Goal: Transaction & Acquisition: Obtain resource

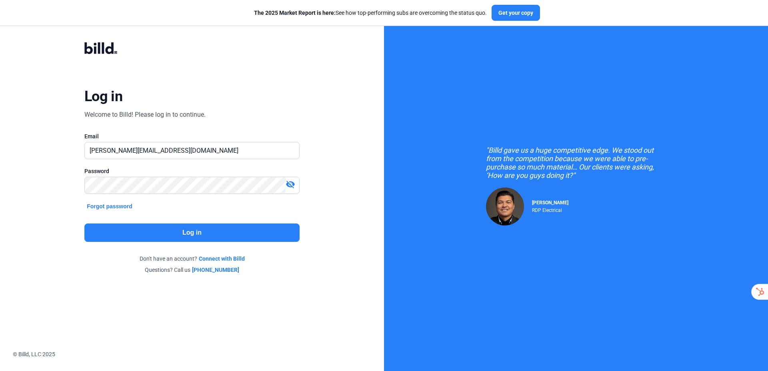
click at [222, 234] on button "Log in" at bounding box center [191, 233] width 215 height 18
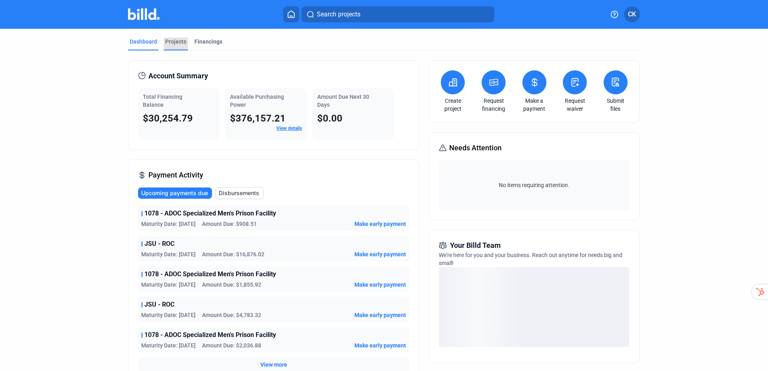
click at [173, 40] on div "Projects" at bounding box center [175, 42] width 21 height 8
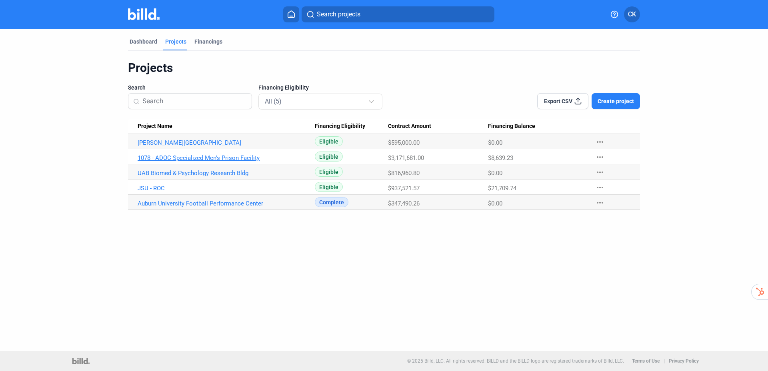
click at [193, 157] on link "1078 - ADOC Specialized Men's Prison Facility" at bounding box center [226, 157] width 177 height 7
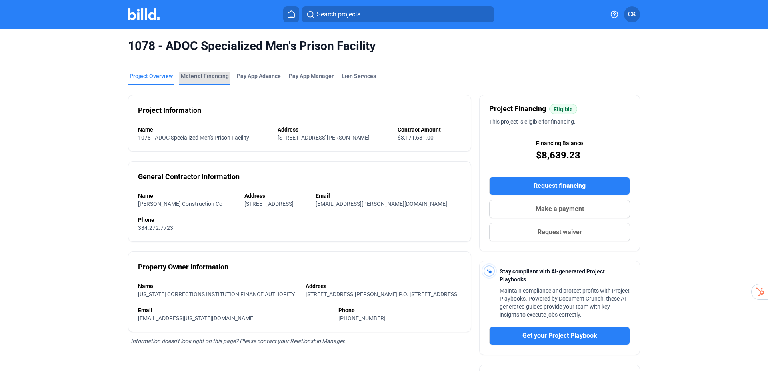
click at [214, 76] on div "Material Financing" at bounding box center [205, 76] width 48 height 8
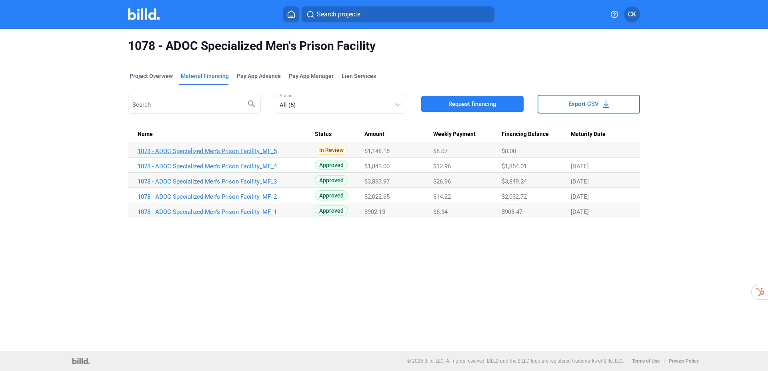
click at [206, 148] on link "1078 - ADOC Specialized Men's Prison Facility_MF_5" at bounding box center [226, 151] width 177 height 7
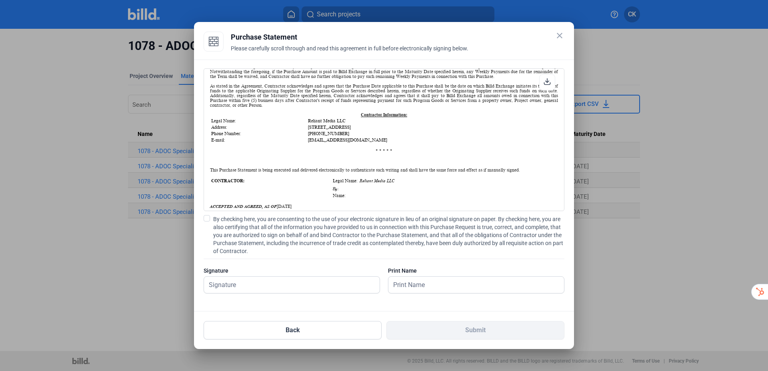
scroll to position [173, 0]
click at [233, 221] on span "By checking here, you are consenting to the use of your electronic signature in…" at bounding box center [388, 235] width 351 height 40
click at [0, 0] on input "By checking here, you are consenting to the use of your electronic signature in…" at bounding box center [0, 0] width 0 height 0
click at [548, 82] on icon at bounding box center [547, 81] width 7 height 7
click at [297, 291] on input "text" at bounding box center [292, 285] width 176 height 16
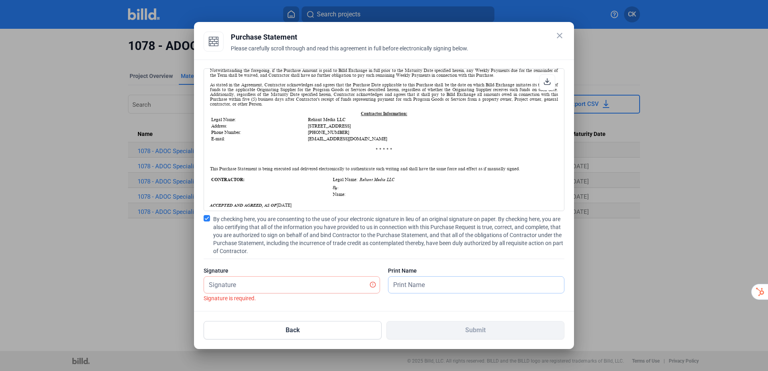
drag, startPoint x: 401, startPoint y: 282, endPoint x: 408, endPoint y: 284, distance: 7.6
click at [402, 284] on input "text" at bounding box center [476, 285] width 176 height 16
click at [261, 288] on input "text" at bounding box center [287, 285] width 167 height 16
type input "[PERSON_NAME]"
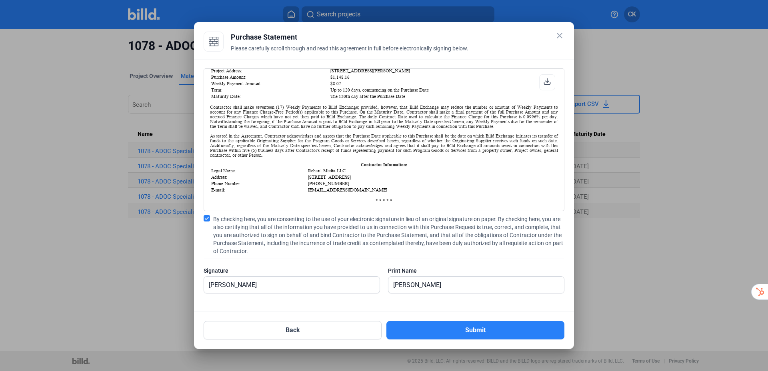
scroll to position [123, 0]
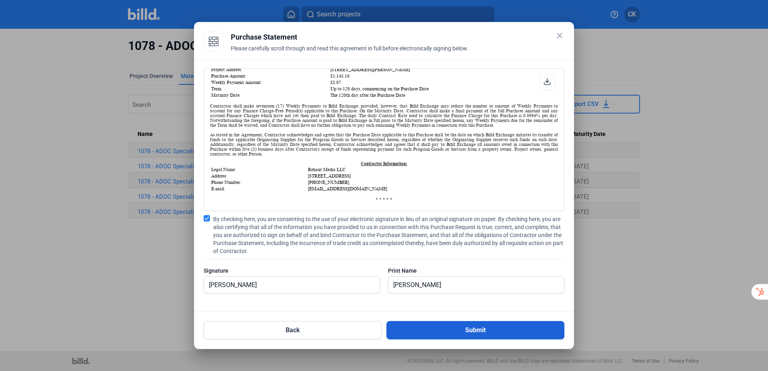
click at [470, 329] on button "Submit" at bounding box center [475, 330] width 178 height 18
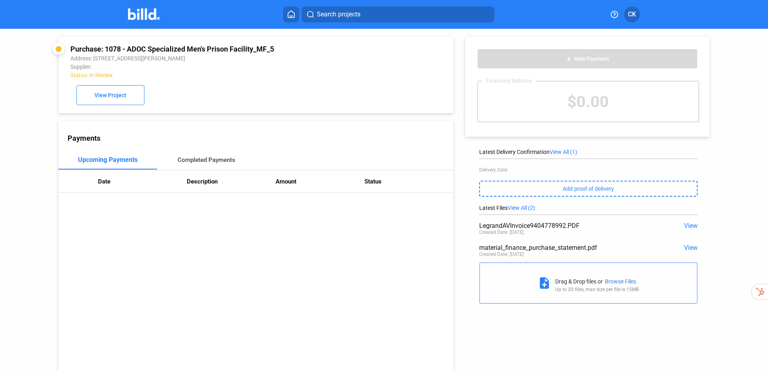
click at [232, 162] on div "Completed Payments" at bounding box center [207, 159] width 58 height 7
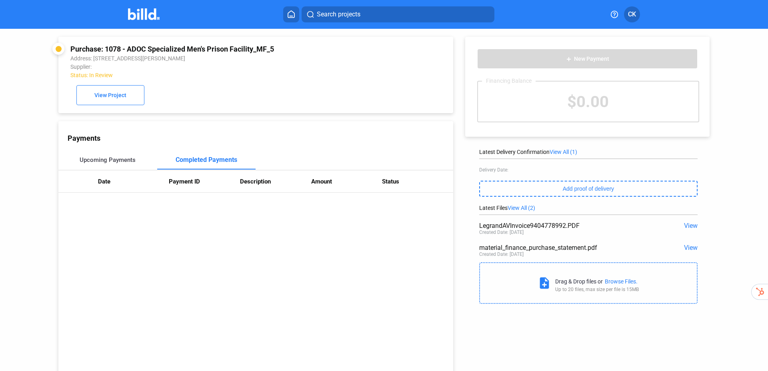
click at [98, 159] on div "Upcoming Payments" at bounding box center [108, 159] width 56 height 7
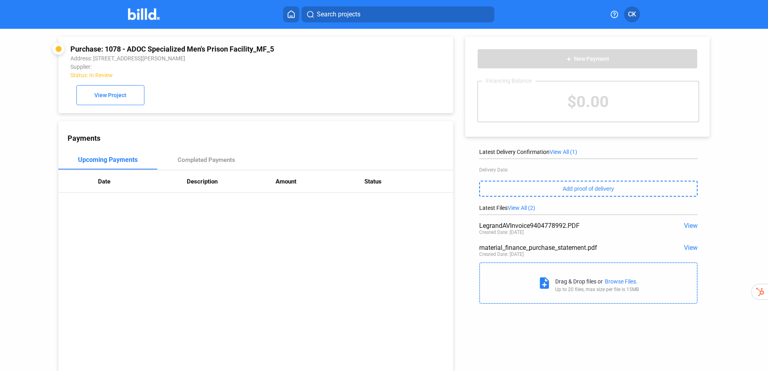
click at [209, 88] on div "Purchase: 1078 - ADOC Specialized Men's Prison Facility_MF_5 Address: [STREET_A…" at bounding box center [255, 75] width 371 height 60
